Goal: Information Seeking & Learning: Learn about a topic

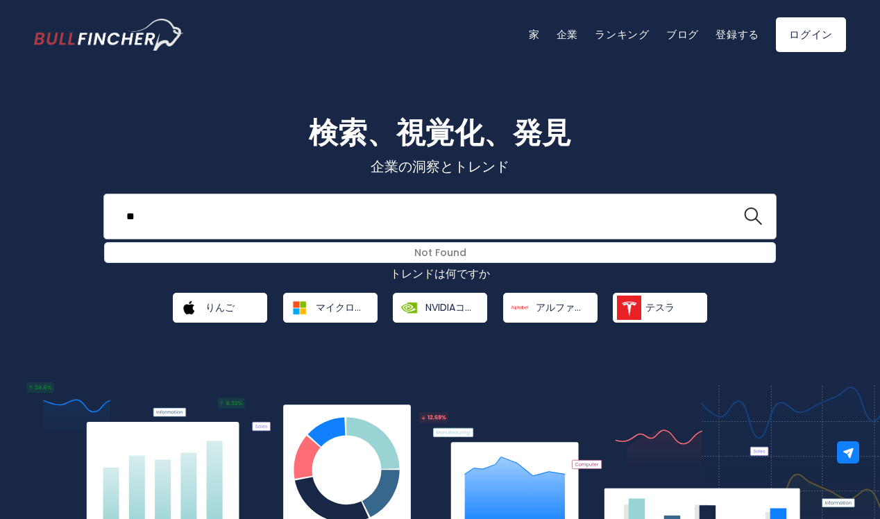
type input "*"
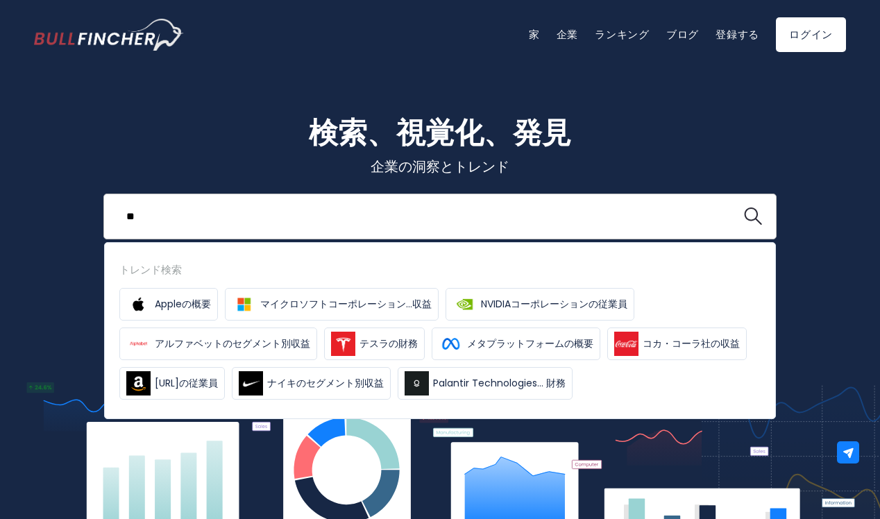
type input "*"
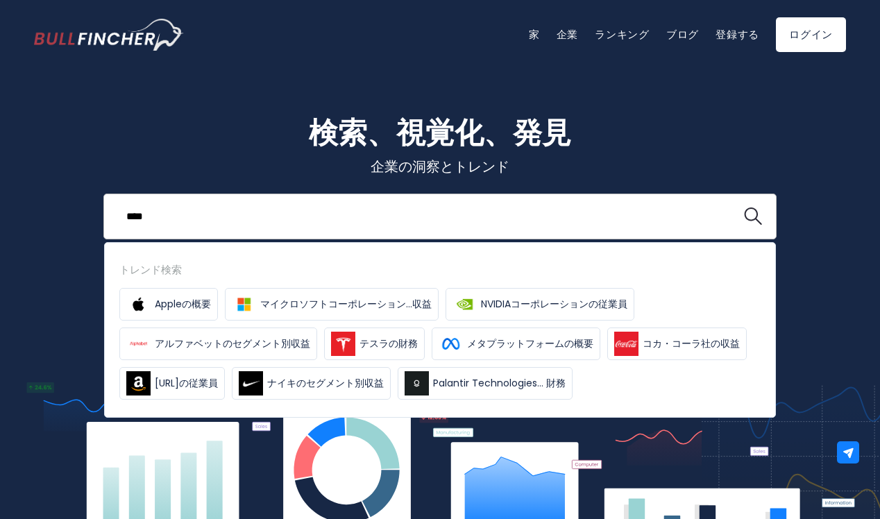
type input "****"
click at [744, 208] on button at bounding box center [753, 217] width 18 height 18
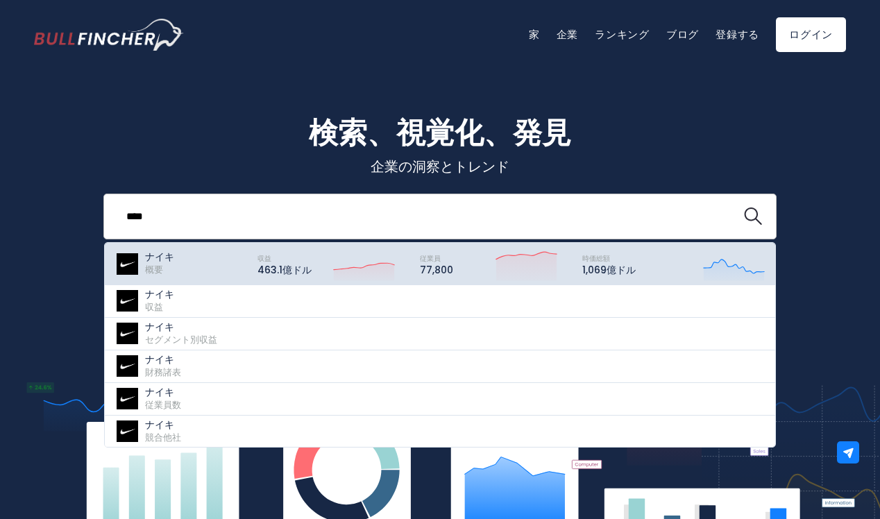
click at [153, 268] on font "概要" at bounding box center [154, 269] width 18 height 13
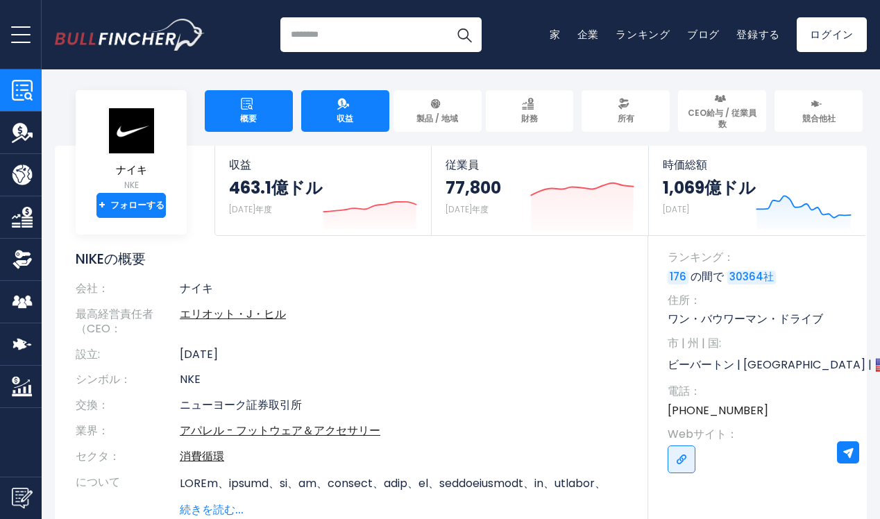
click at [360, 120] on link "収益" at bounding box center [345, 111] width 88 height 42
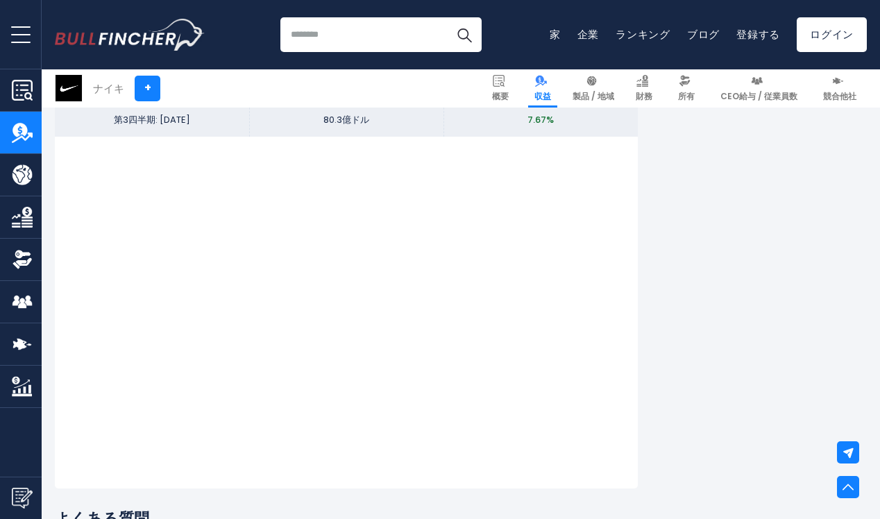
scroll to position [3082, 0]
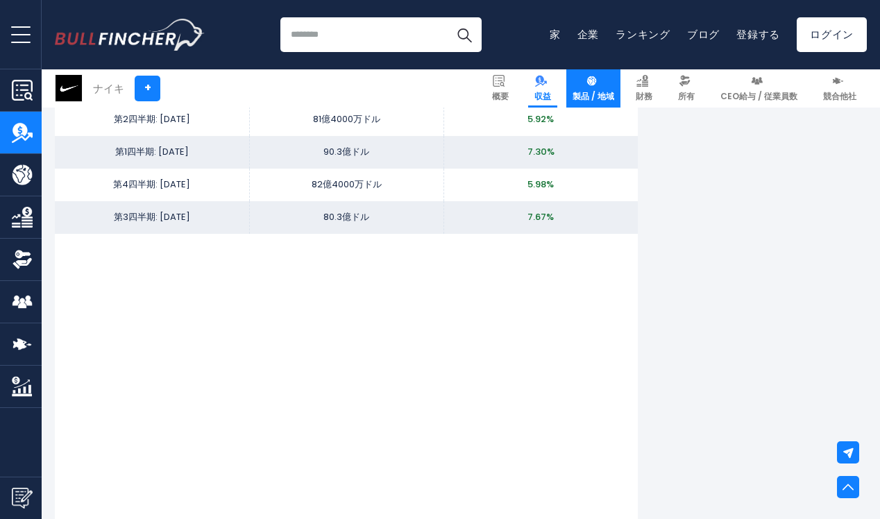
click at [589, 94] on font "製品 / 地域" at bounding box center [594, 96] width 42 height 12
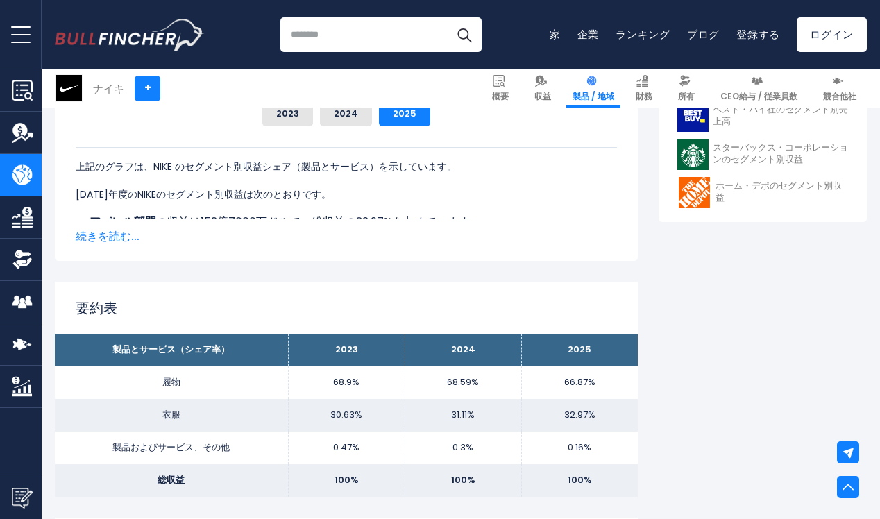
scroll to position [687, 0]
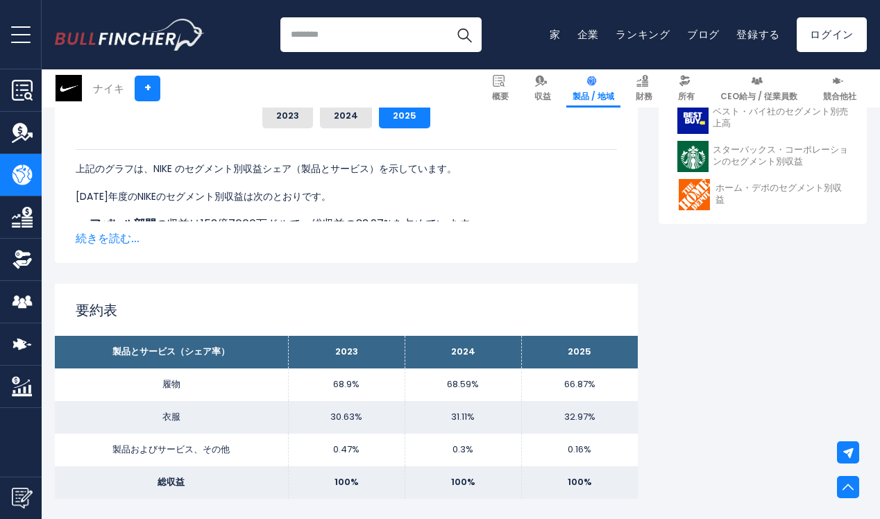
click at [102, 243] on font "続きを読む..." at bounding box center [108, 238] width 64 height 16
